Goal: Navigation & Orientation: Go to known website

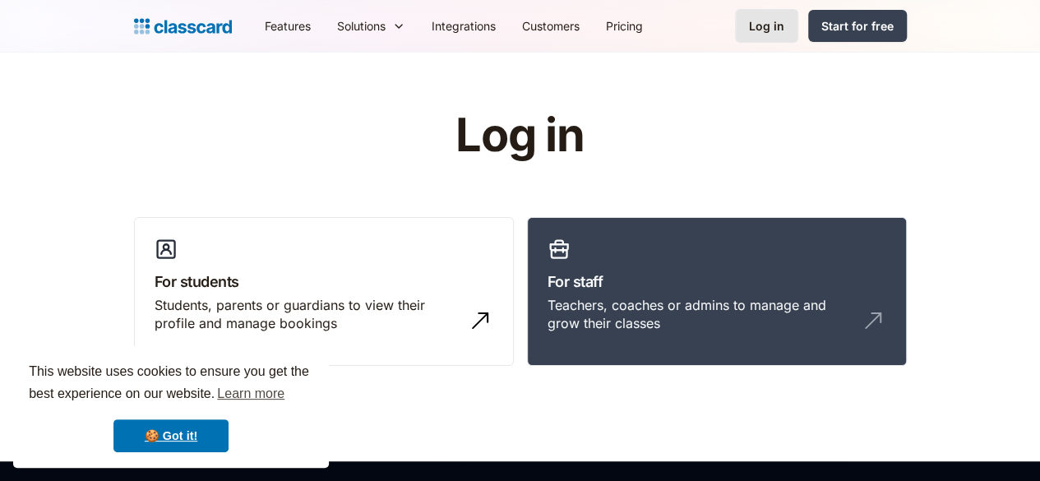
click at [798, 24] on link "Log in" at bounding box center [766, 26] width 63 height 34
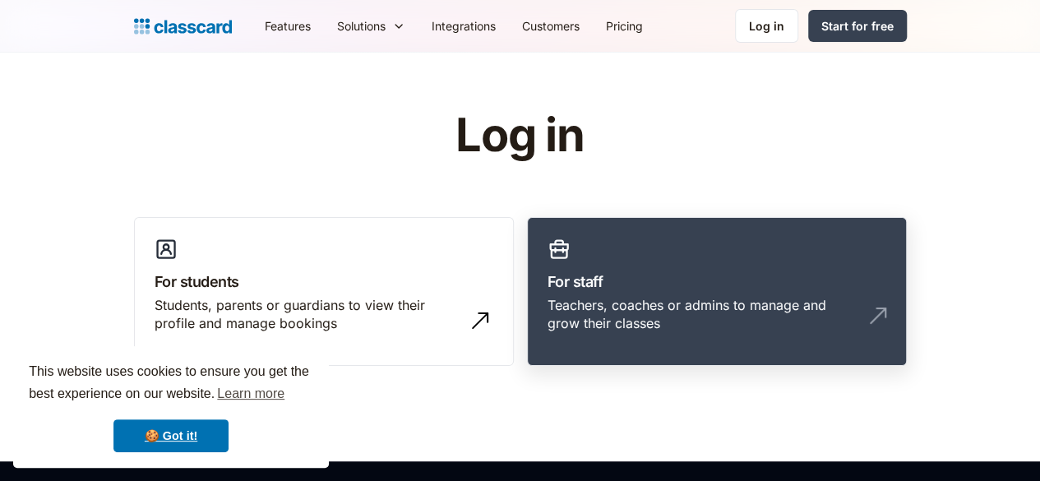
click at [745, 235] on link "For staff Teachers, coaches or admins to manage and grow their classes" at bounding box center [717, 292] width 380 height 150
